Goal: Task Accomplishment & Management: Use online tool/utility

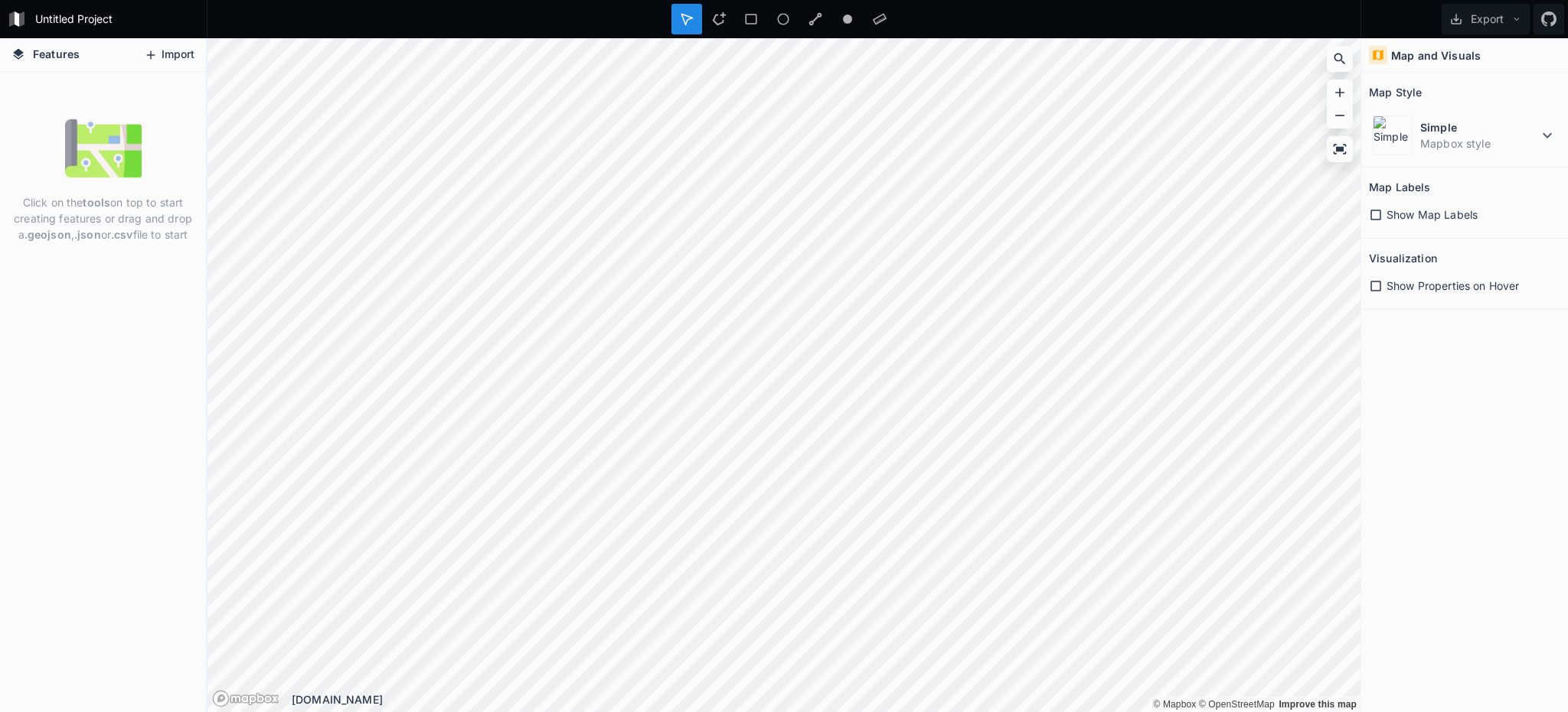
click at [167, 60] on button "Import" at bounding box center [169, 56] width 65 height 25
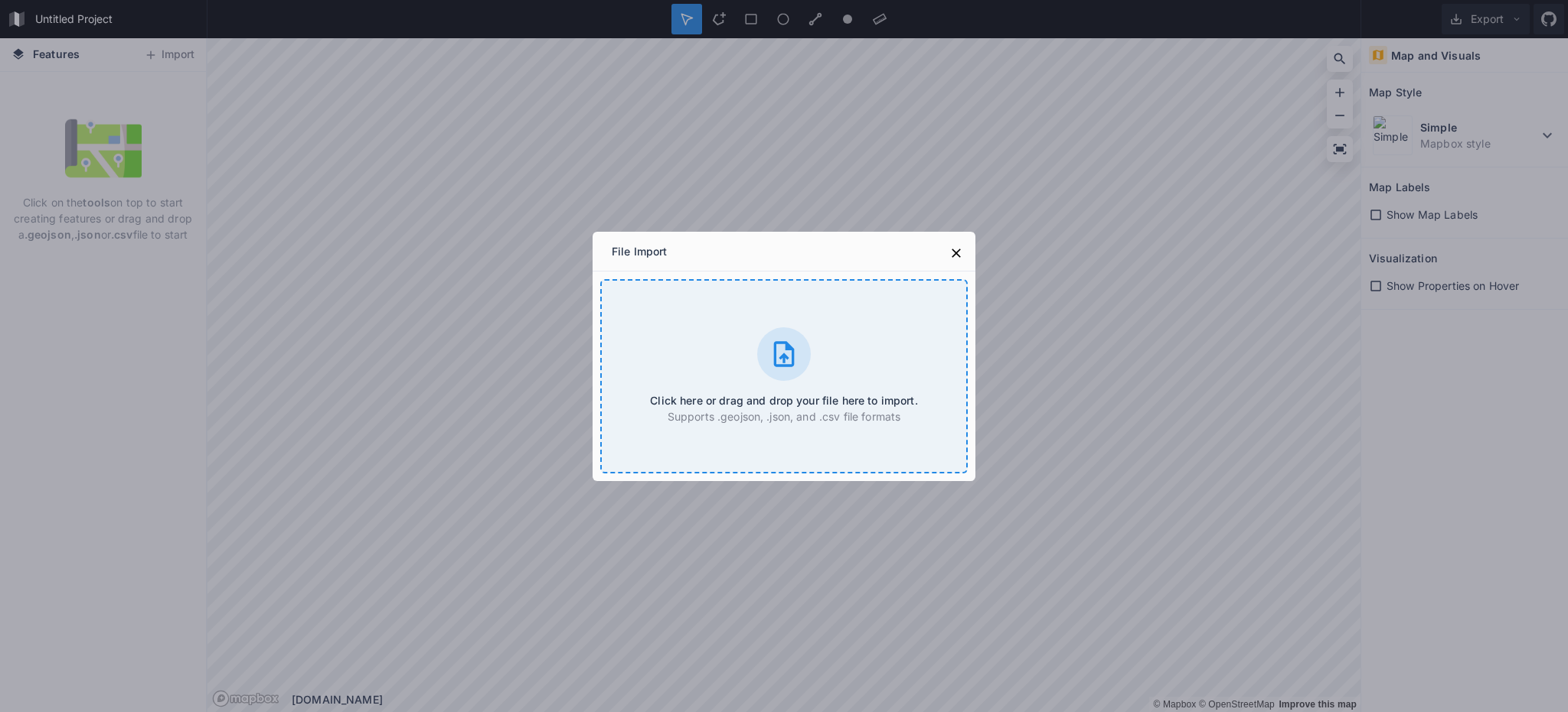
click at [838, 335] on div "Click here or drag and drop your file here to import. Supports .geojson, .json,…" at bounding box center [784, 376] width 368 height 194
click at [810, 385] on div "Click here or drag and drop your file here to import. Supports .geojson, .json,…" at bounding box center [784, 376] width 368 height 194
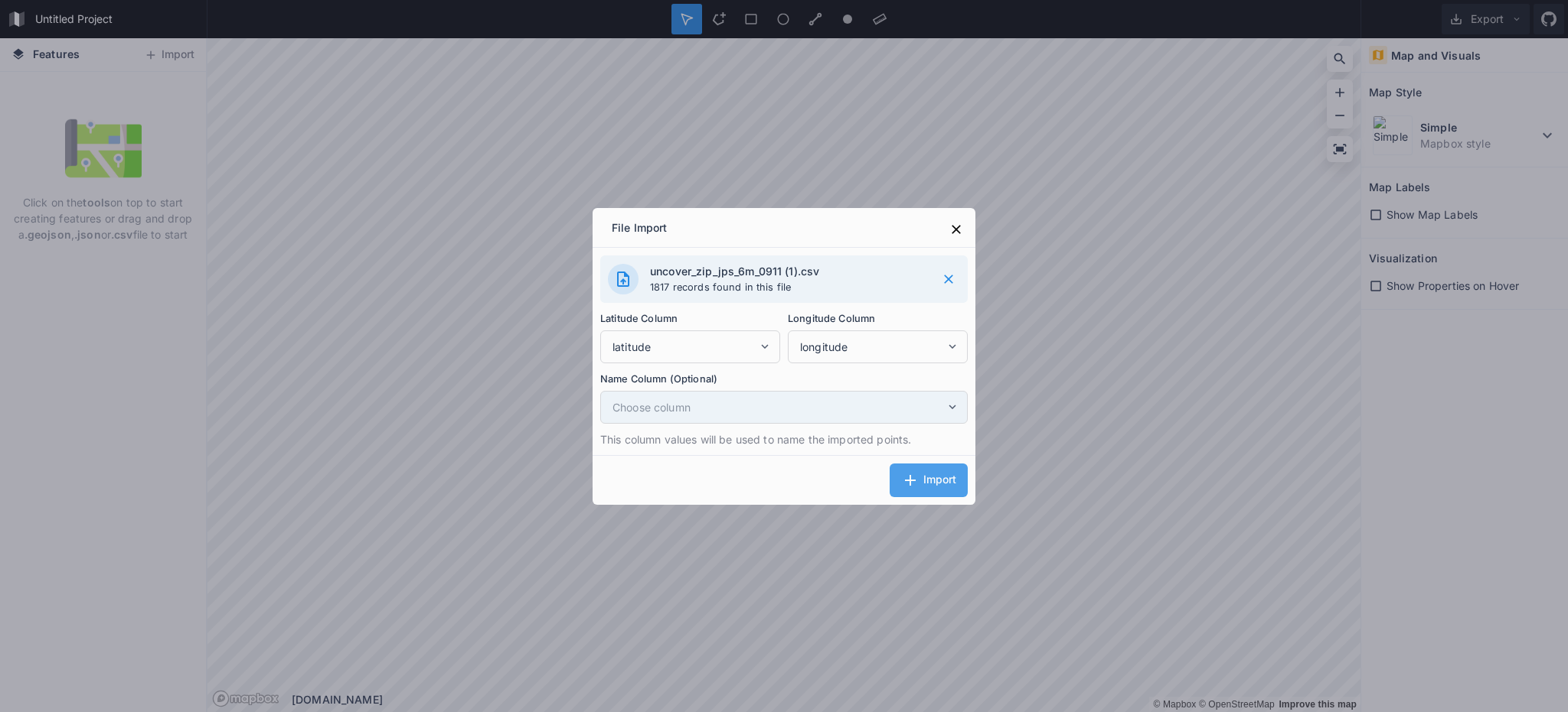
click at [760, 409] on span "Choose column" at bounding box center [779, 407] width 333 height 16
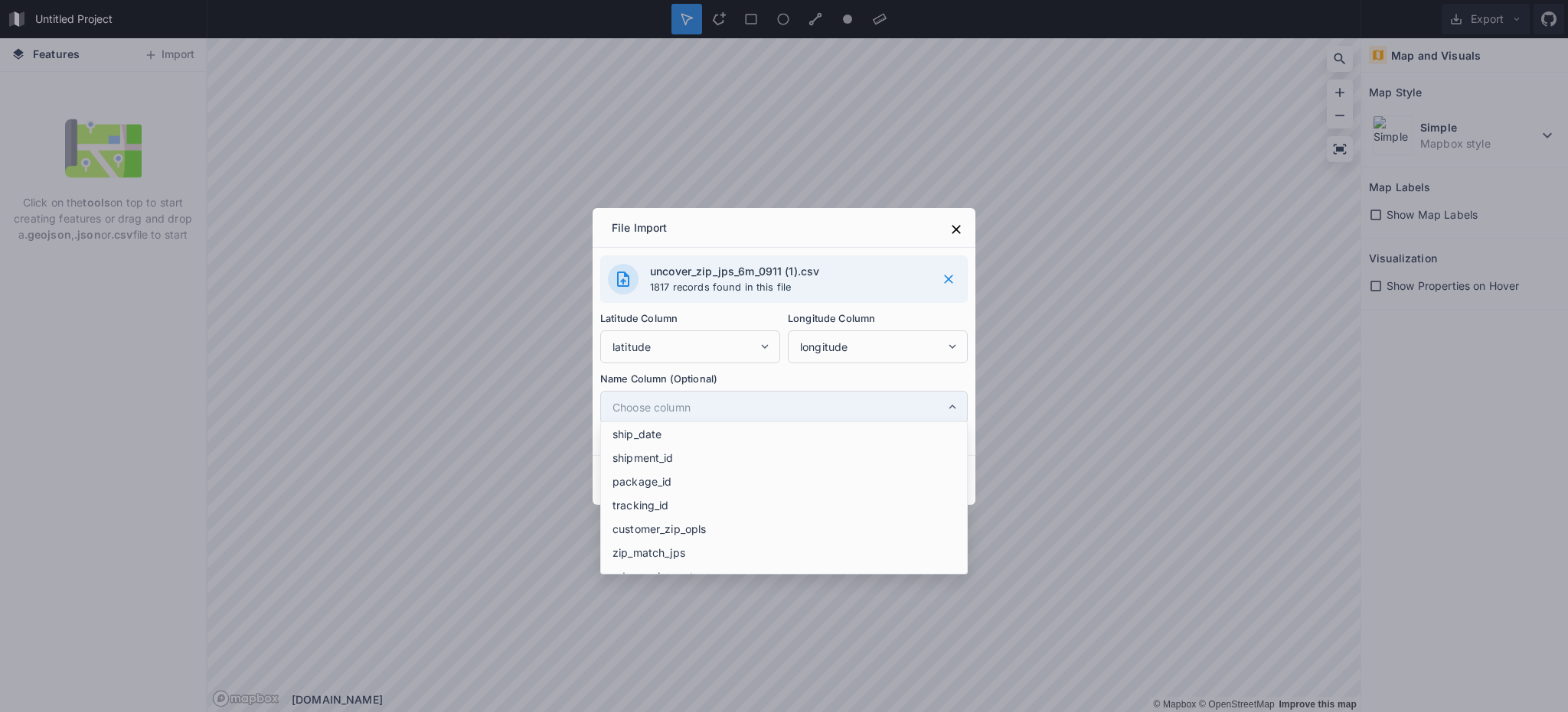
click at [760, 409] on span "Choose column" at bounding box center [779, 407] width 333 height 16
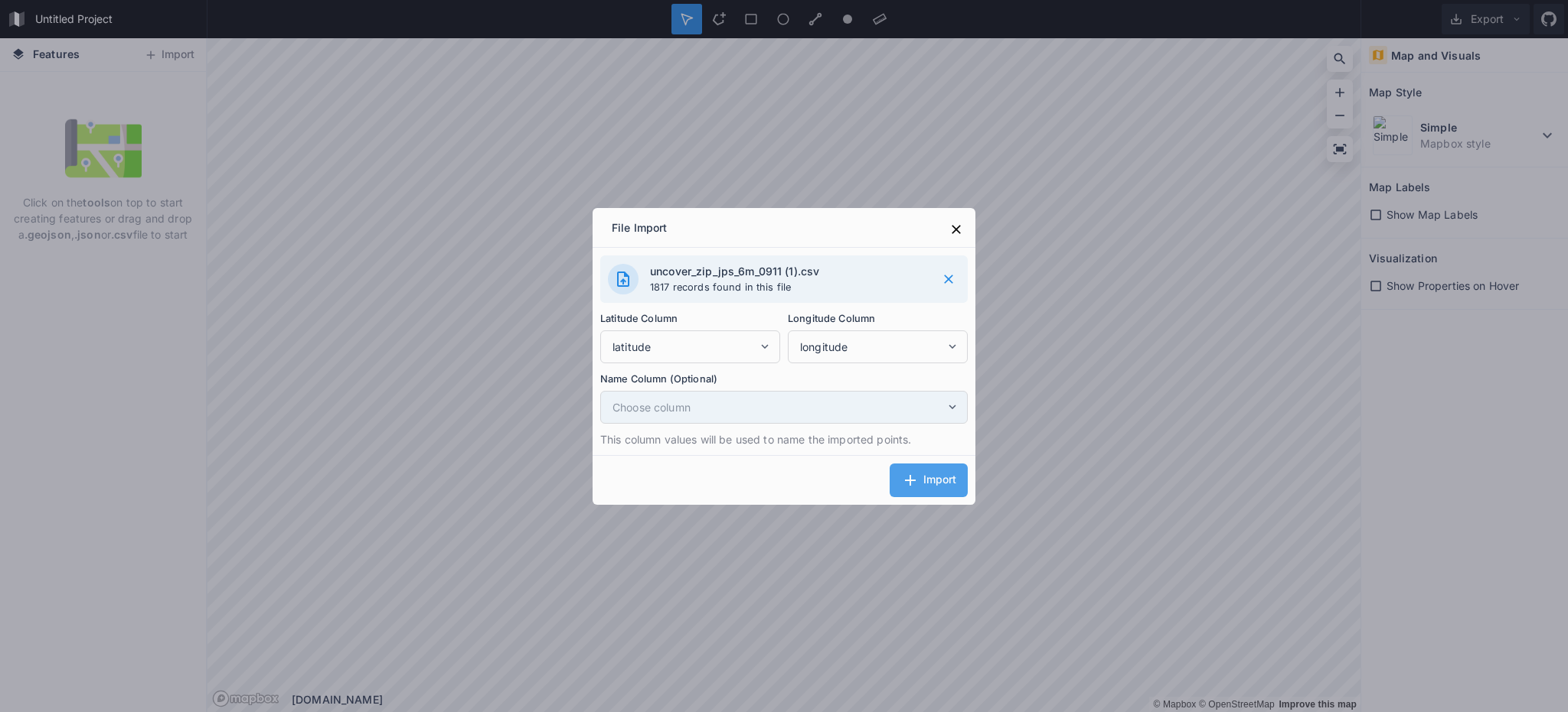
click at [760, 409] on span "Choose column" at bounding box center [779, 407] width 333 height 16
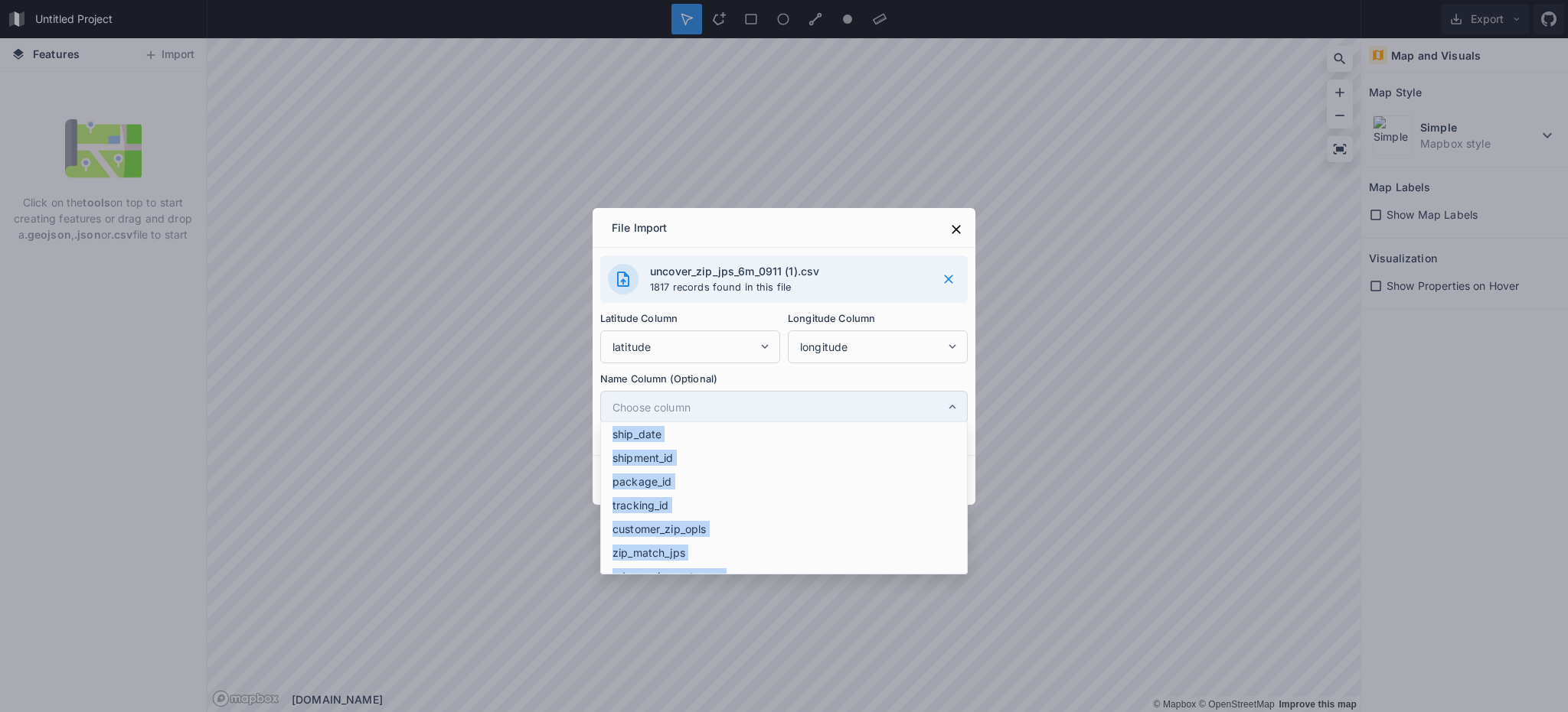
click at [760, 409] on span "Choose column" at bounding box center [779, 407] width 333 height 16
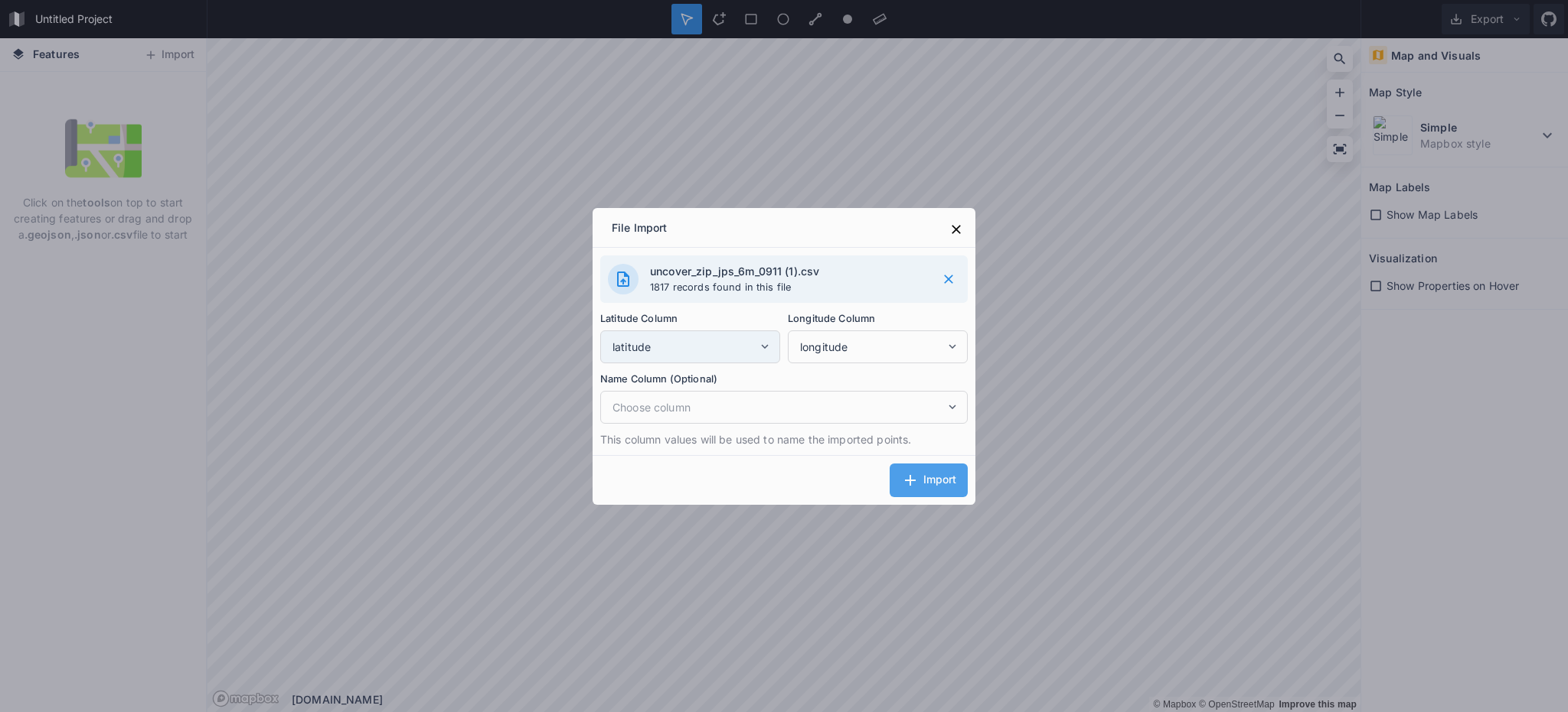
click at [757, 347] on span "latitude" at bounding box center [685, 347] width 146 height 16
click at [745, 381] on label "Name Column (Optional)" at bounding box center [784, 379] width 368 height 16
click at [730, 412] on span "Choose column" at bounding box center [779, 407] width 333 height 16
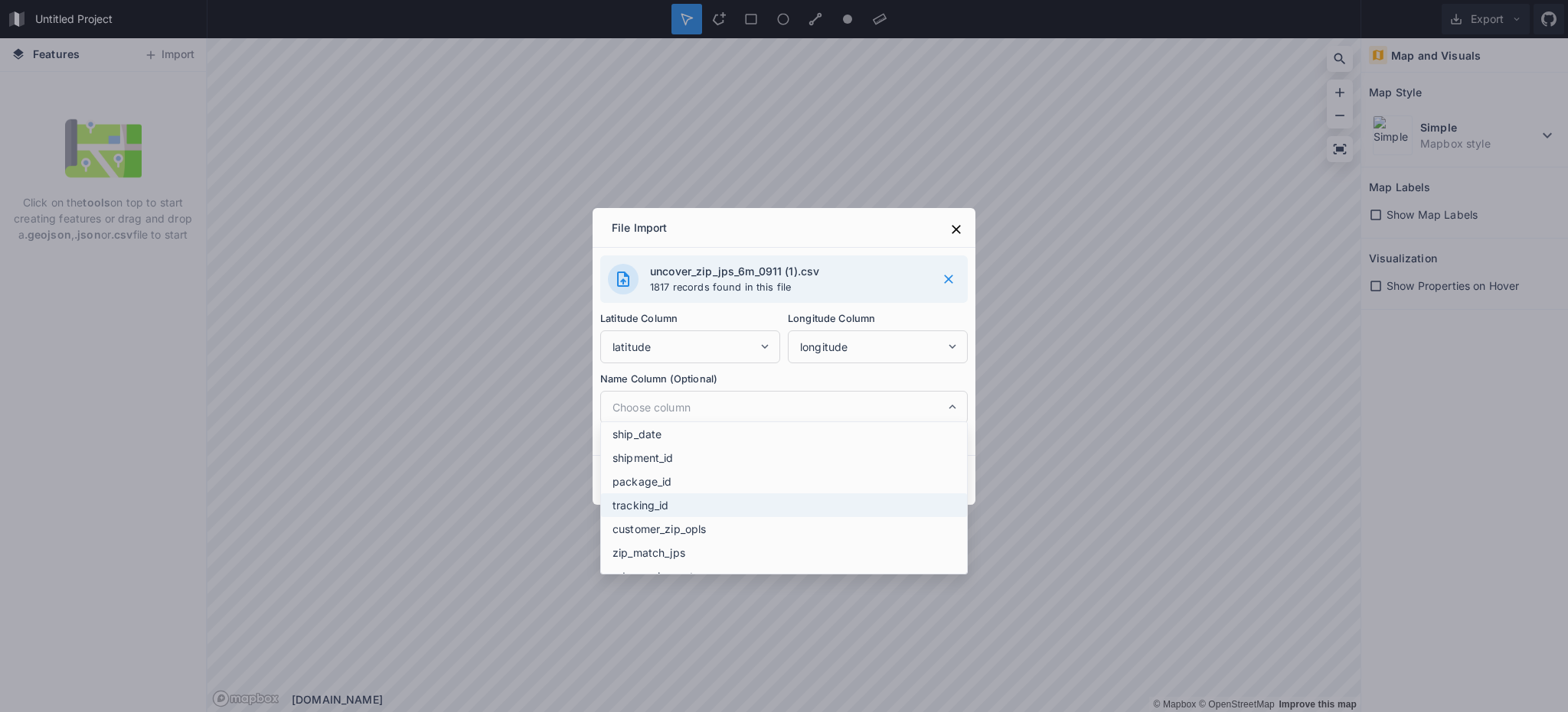
scroll to position [77, 0]
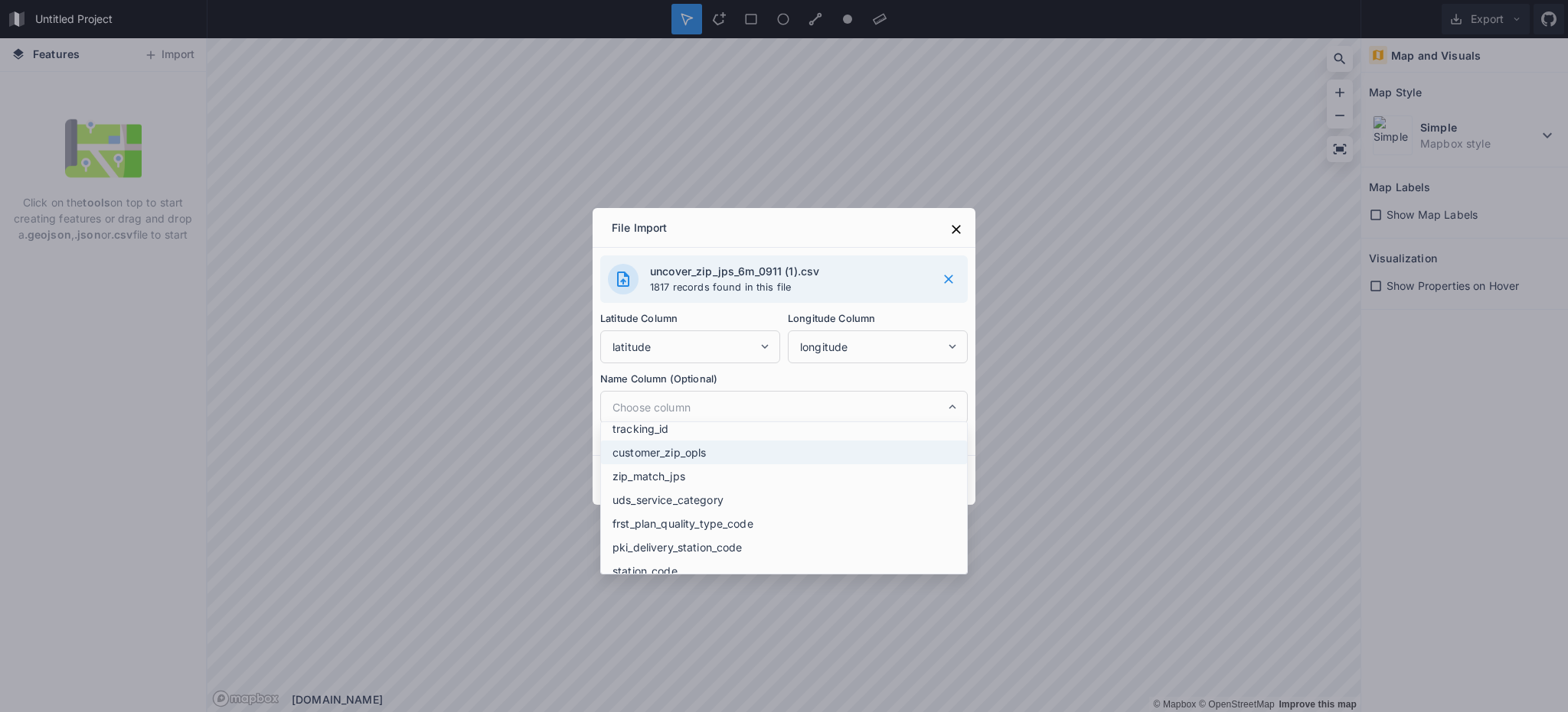
click at [747, 455] on span "customer_zip_opls" at bounding box center [788, 452] width 351 height 16
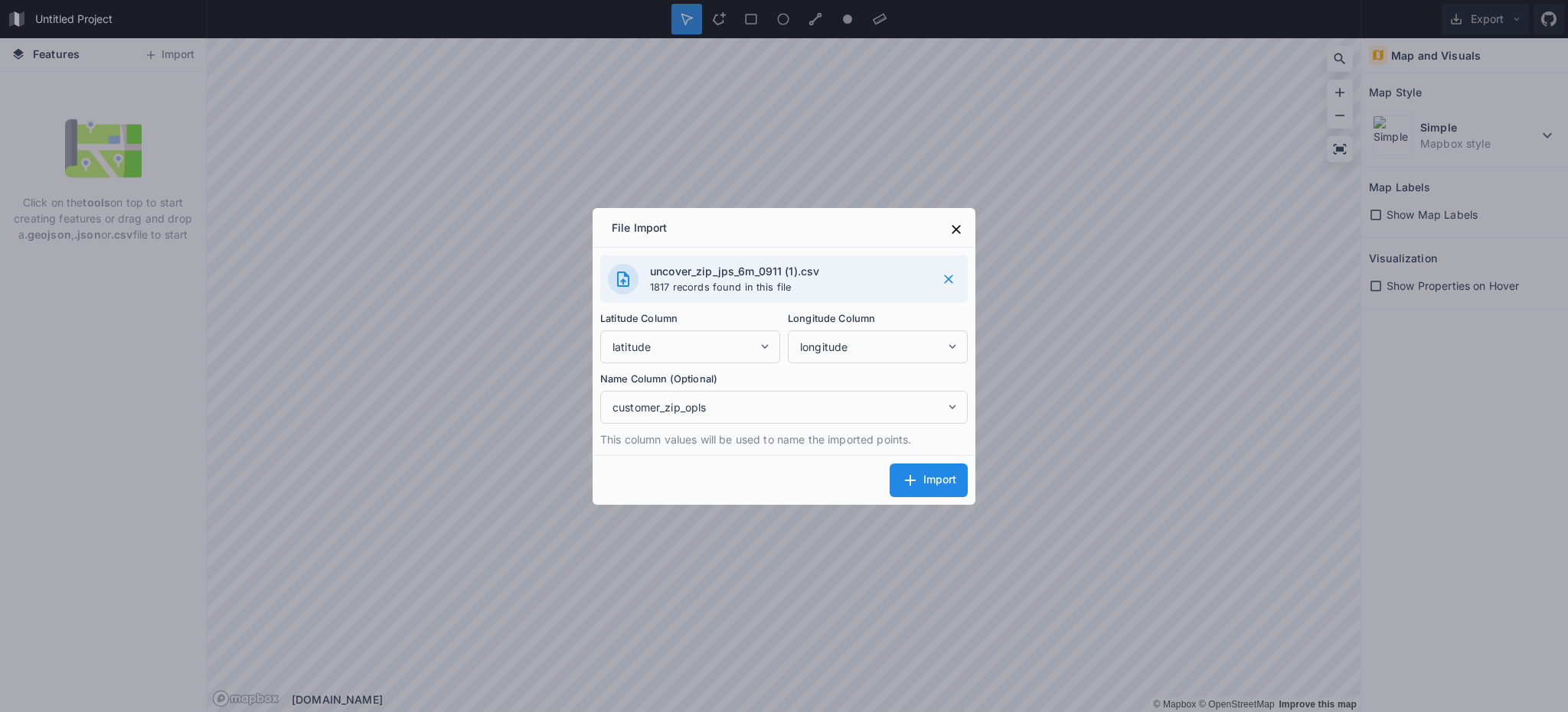
click at [922, 481] on div "Import" at bounding box center [929, 481] width 55 height 19
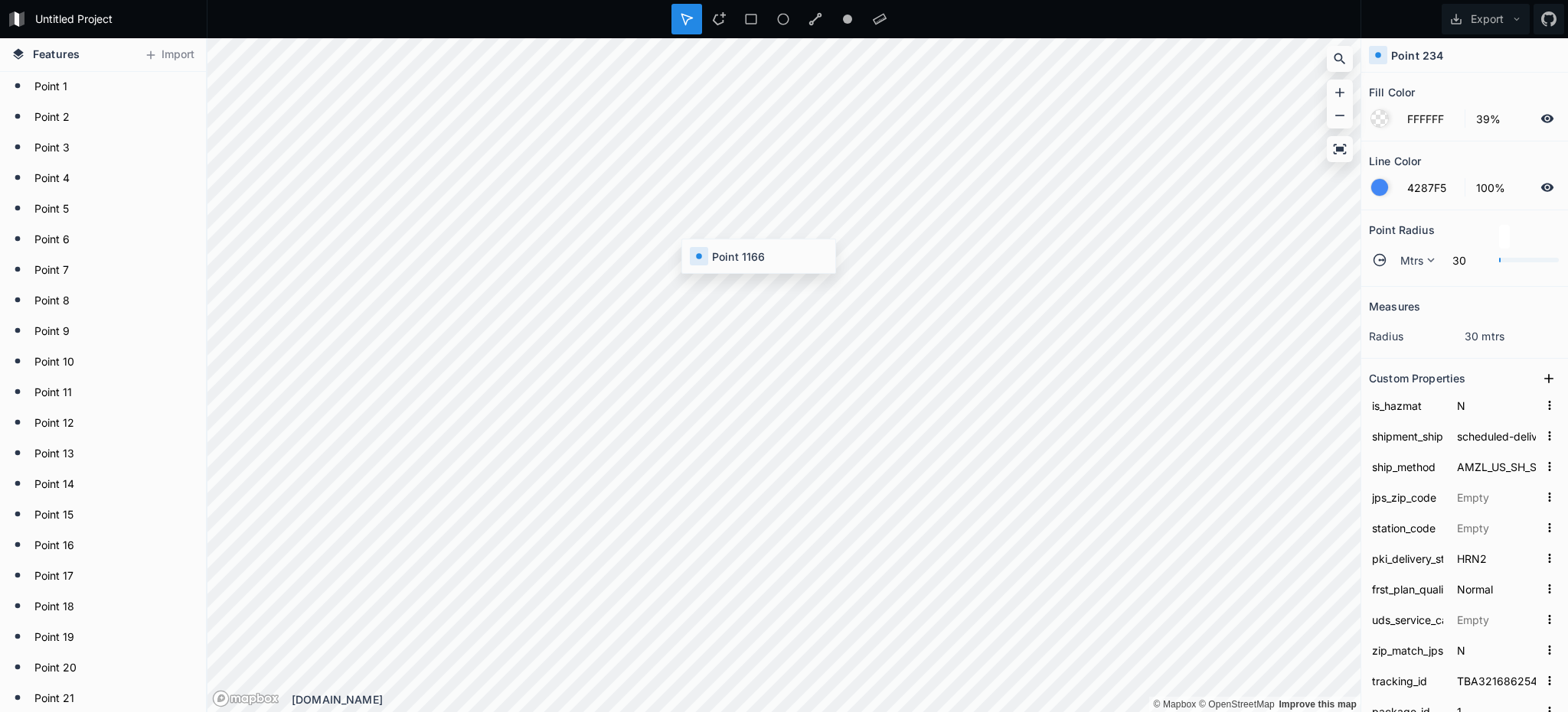
type input "BusinessUnknown"
type input "TBA319933163266"
type input "391690767269201"
type input "[DATE] 5:35"
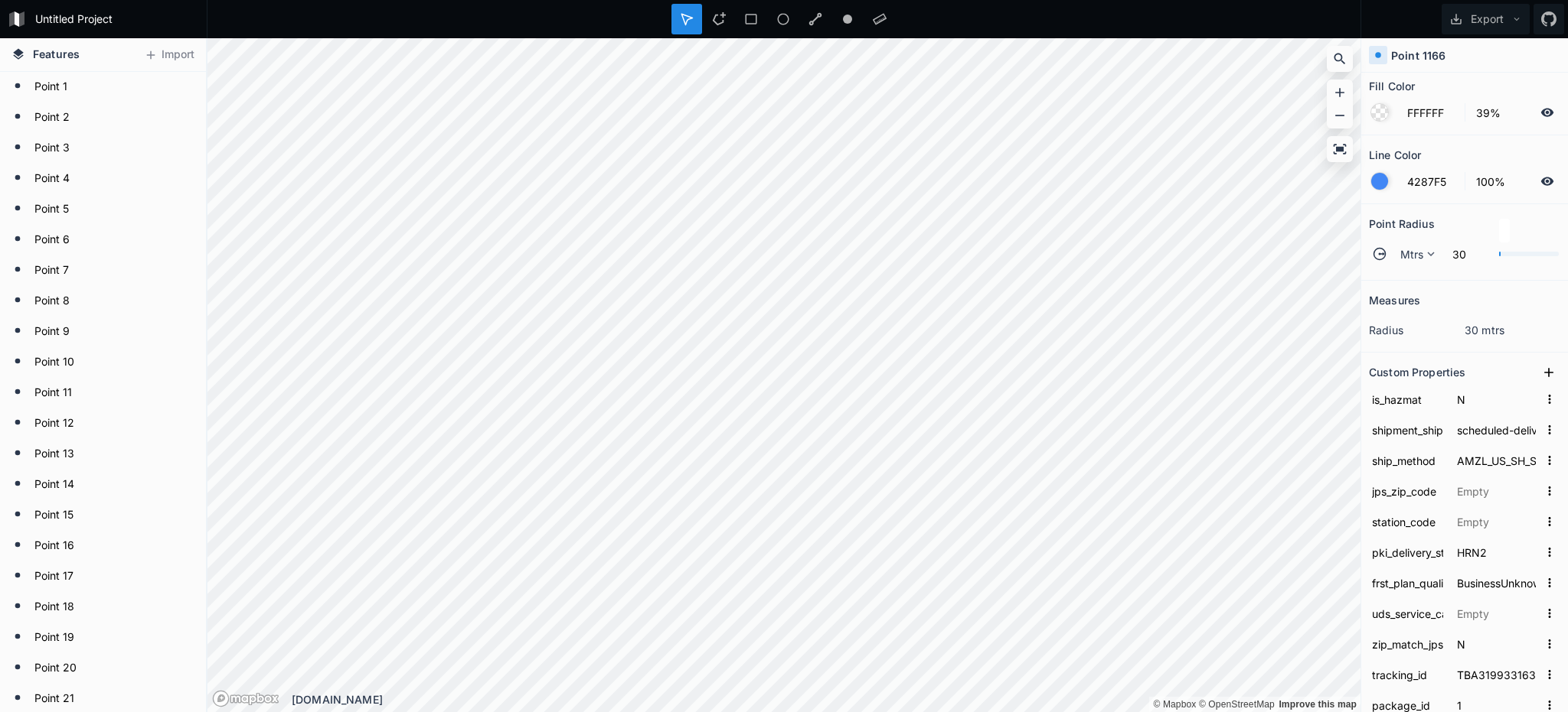
scroll to position [0, 0]
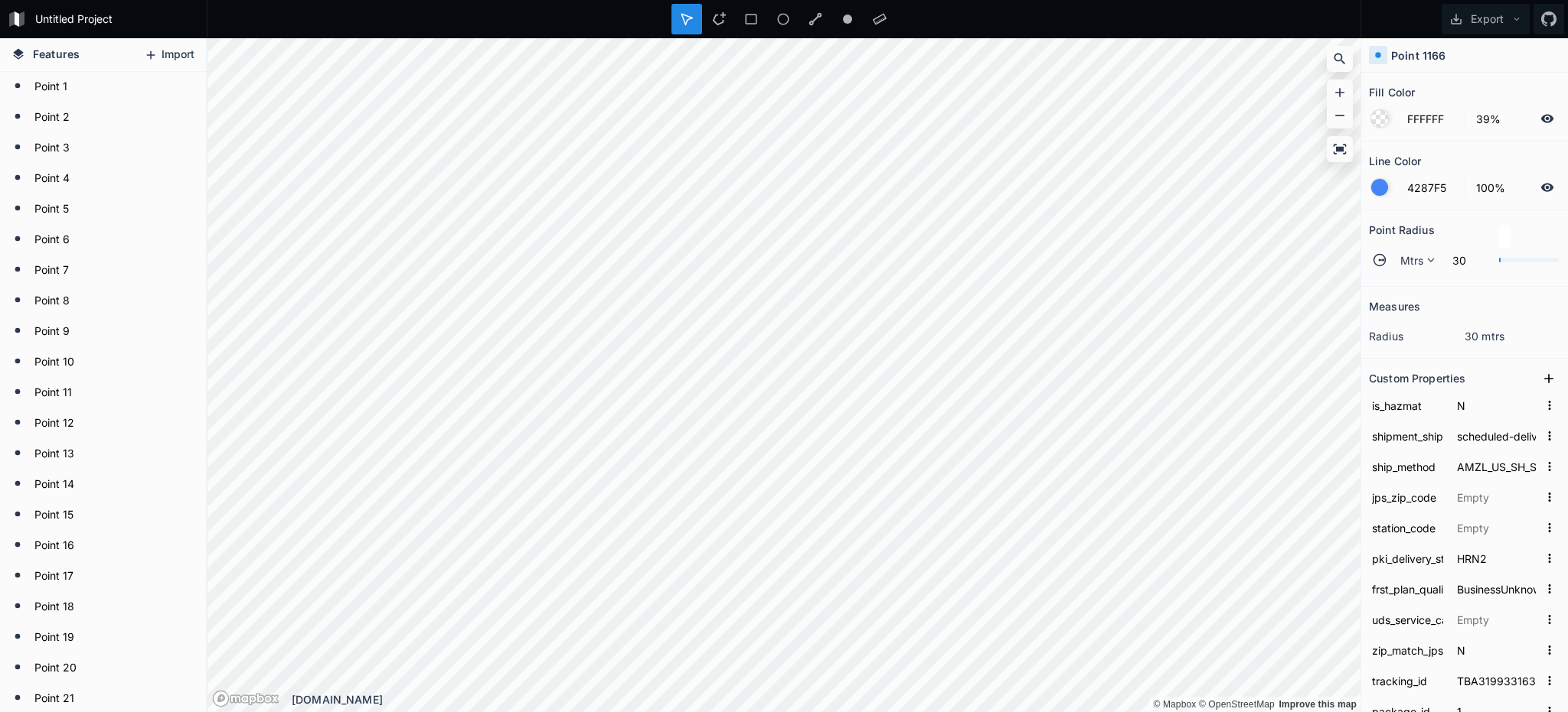
click at [149, 56] on icon at bounding box center [151, 56] width 14 height 14
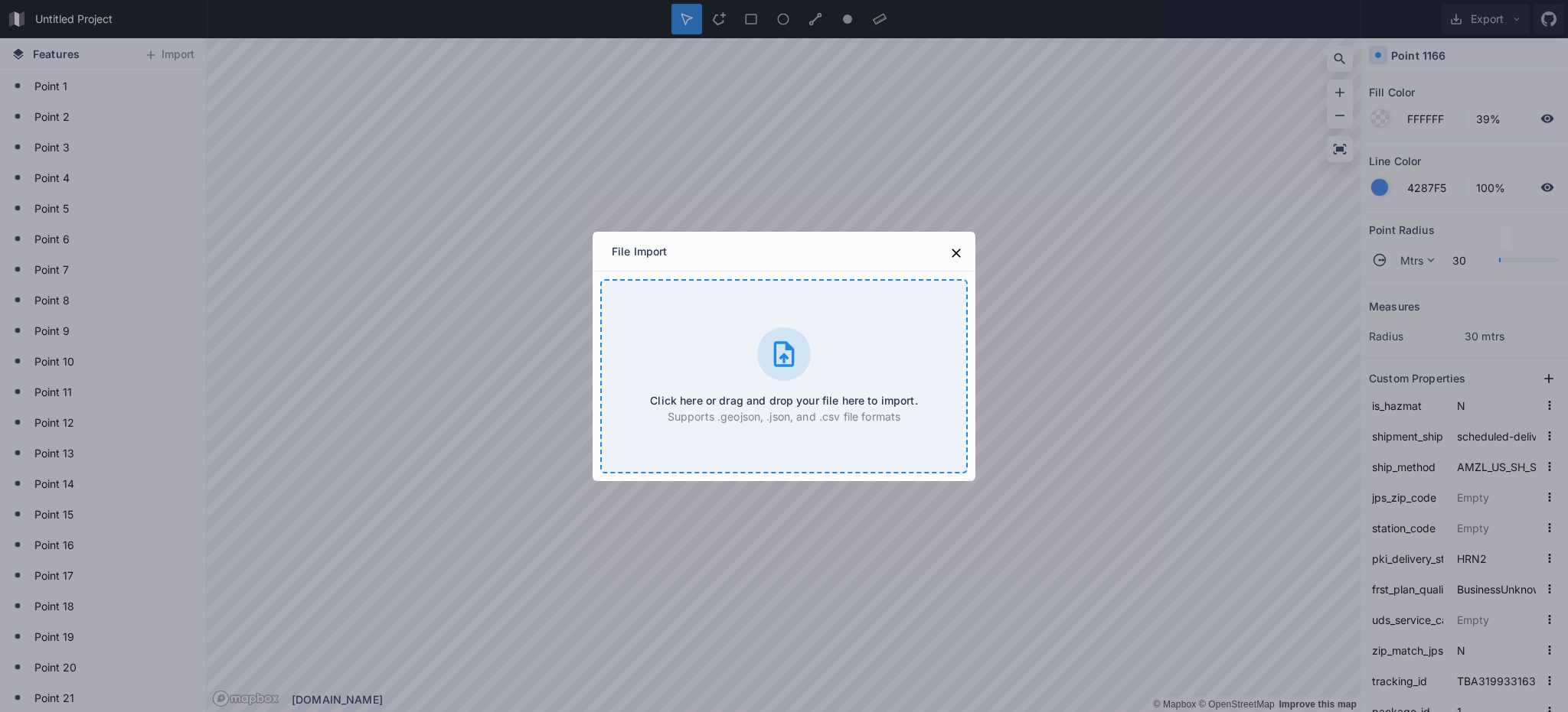
click at [703, 326] on div "Click here or drag and drop your file here to import. Supports .geojson, .json,…" at bounding box center [784, 376] width 368 height 194
click at [953, 251] on icon at bounding box center [955, 253] width 15 height 15
